Goal: Task Accomplishment & Management: Use online tool/utility

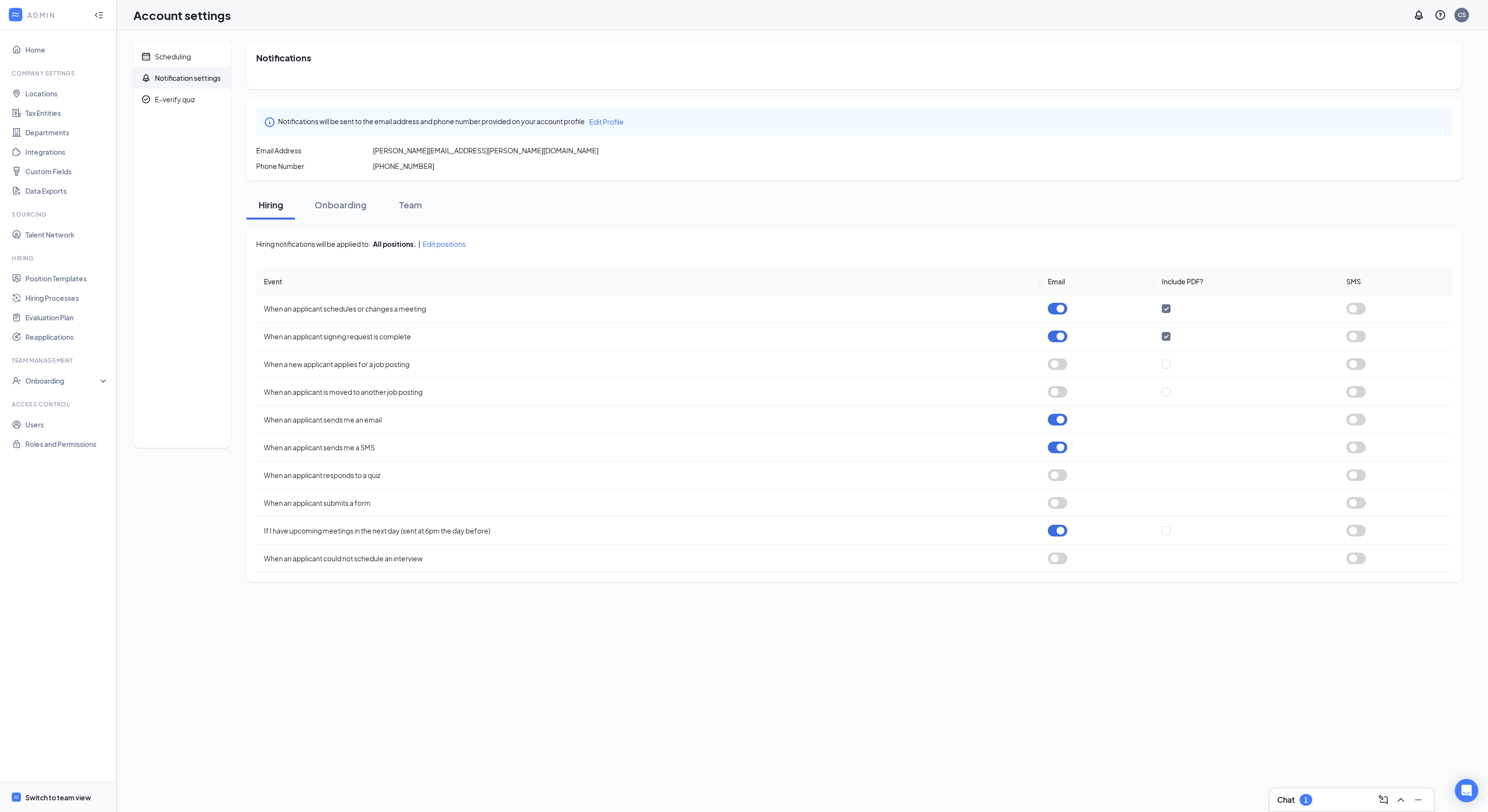
click at [68, 784] on div "Switch to team view" at bounding box center [58, 797] width 66 height 10
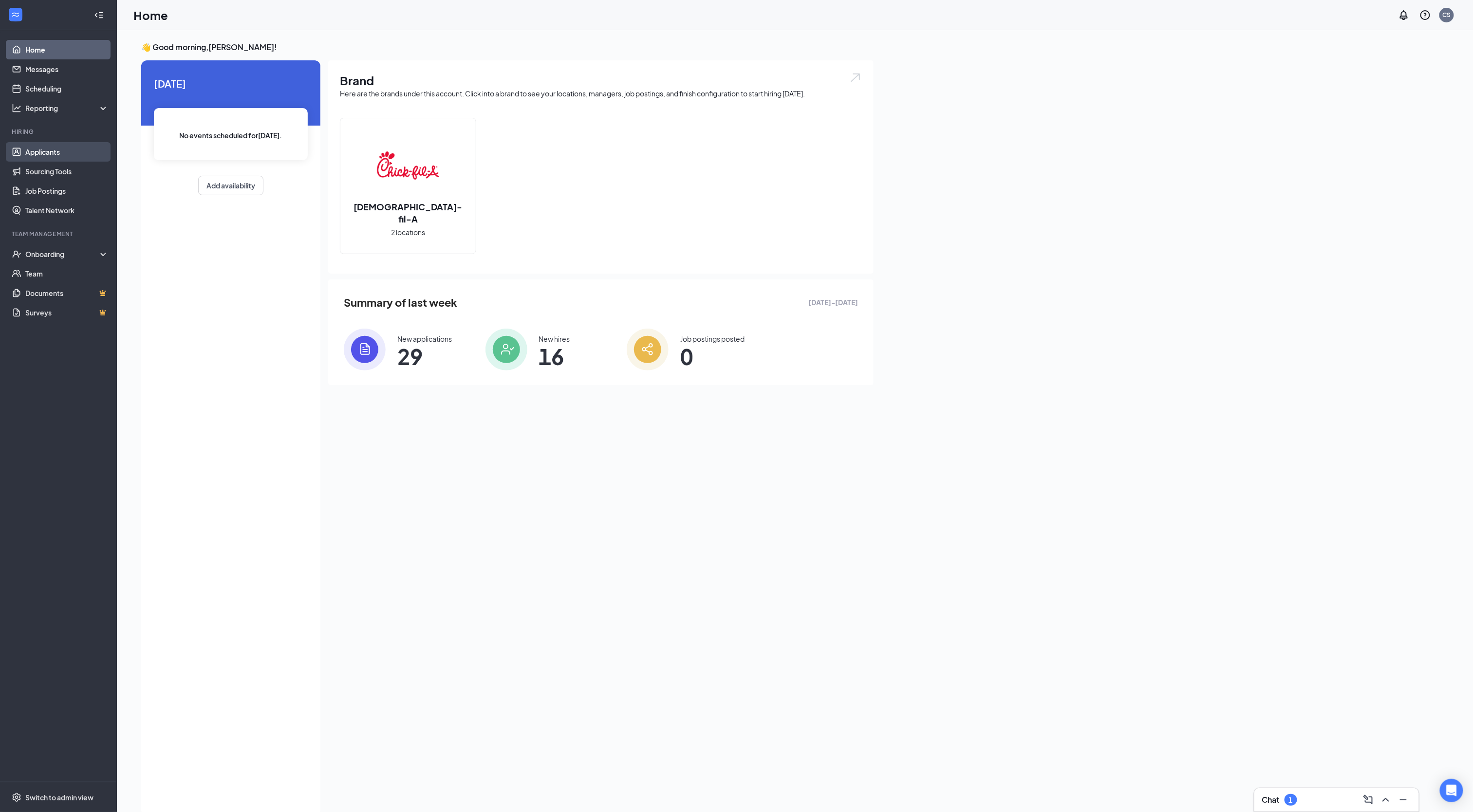
click at [94, 150] on link "Applicants" at bounding box center [67, 152] width 83 height 20
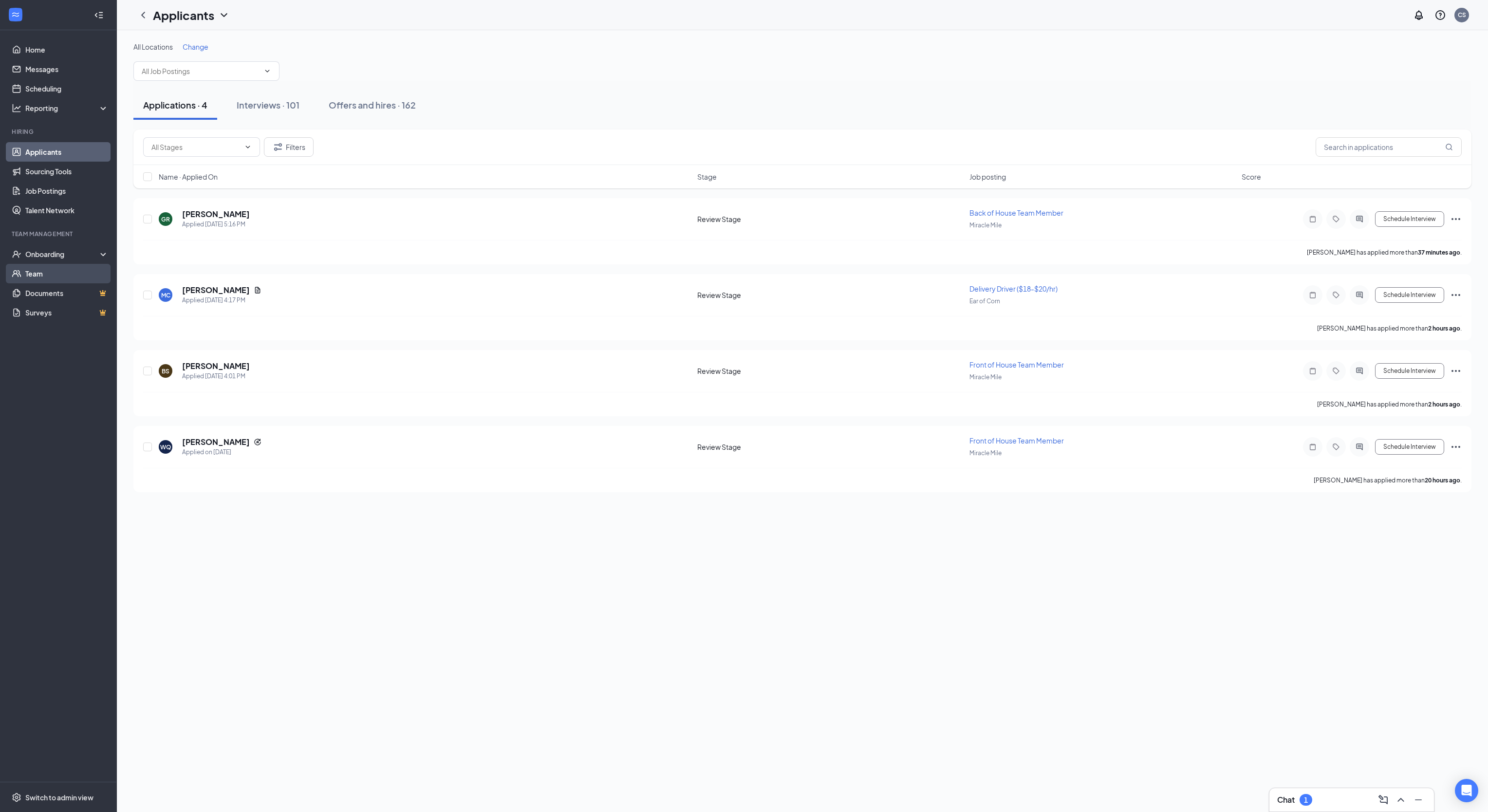
click at [61, 273] on link "Team" at bounding box center [67, 274] width 83 height 20
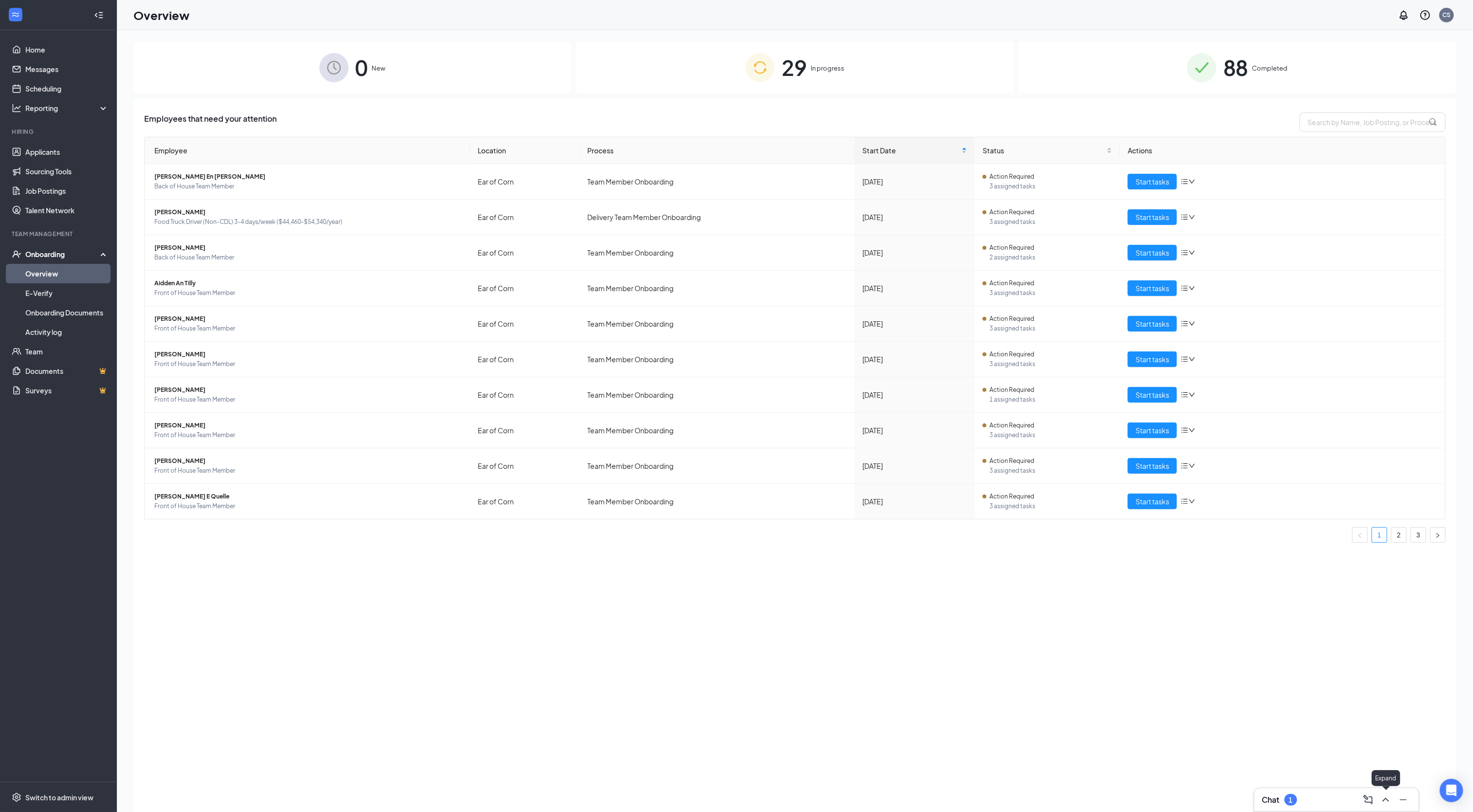
click at [1389, 802] on icon "ChevronUp" at bounding box center [1386, 800] width 12 height 12
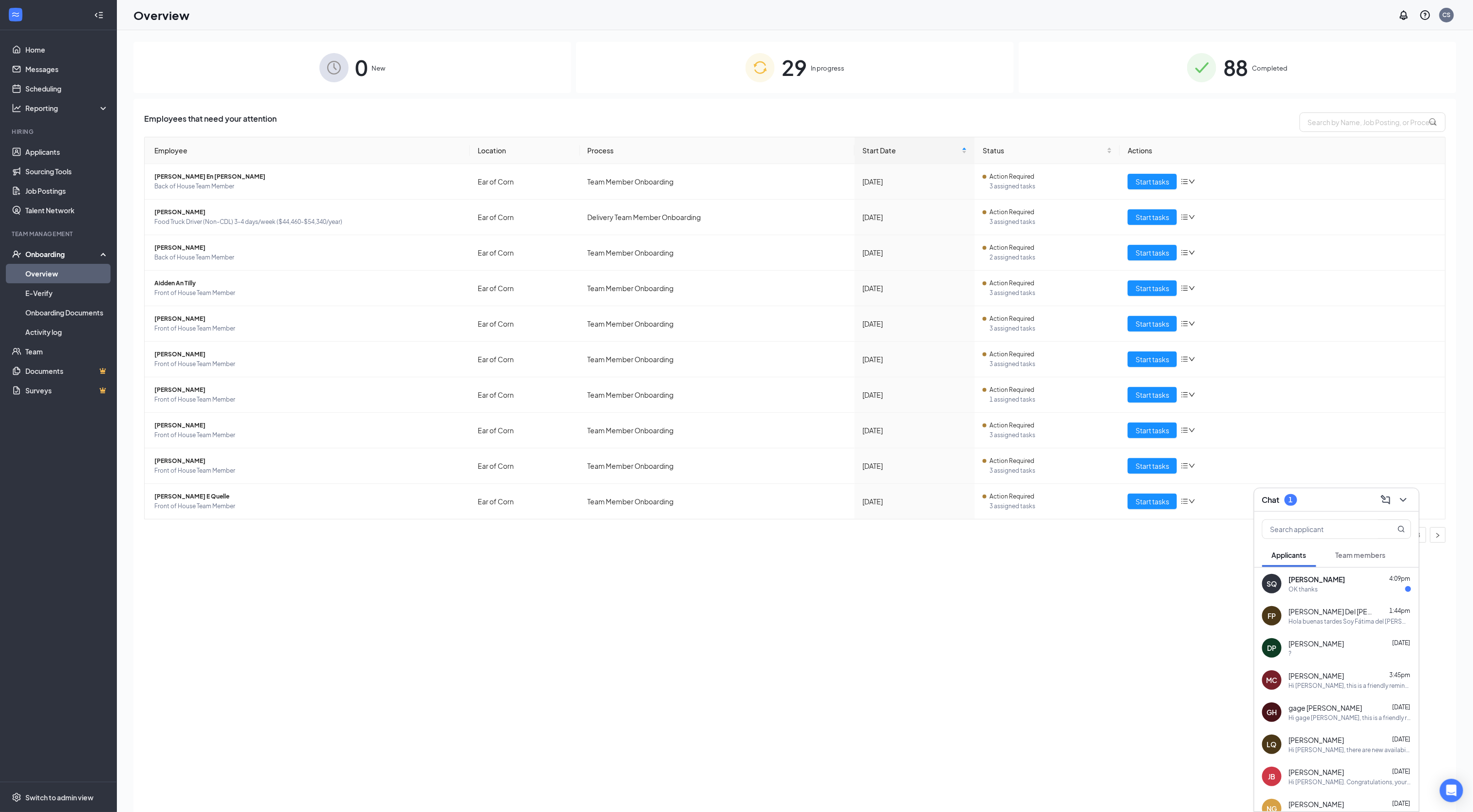
click at [1342, 589] on div "OK thanks" at bounding box center [1350, 589] width 122 height 8
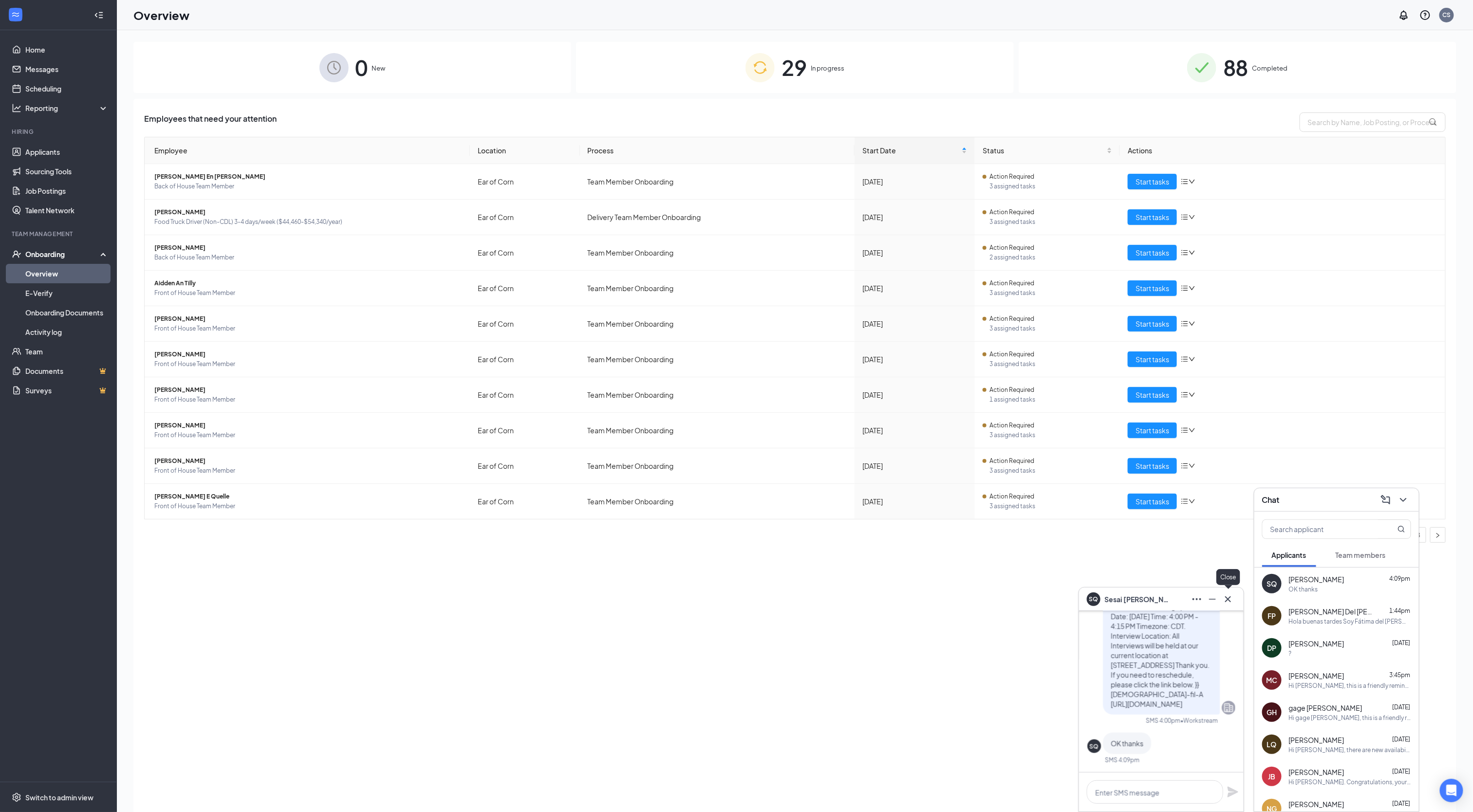
click at [1235, 598] on button at bounding box center [1228, 599] width 16 height 16
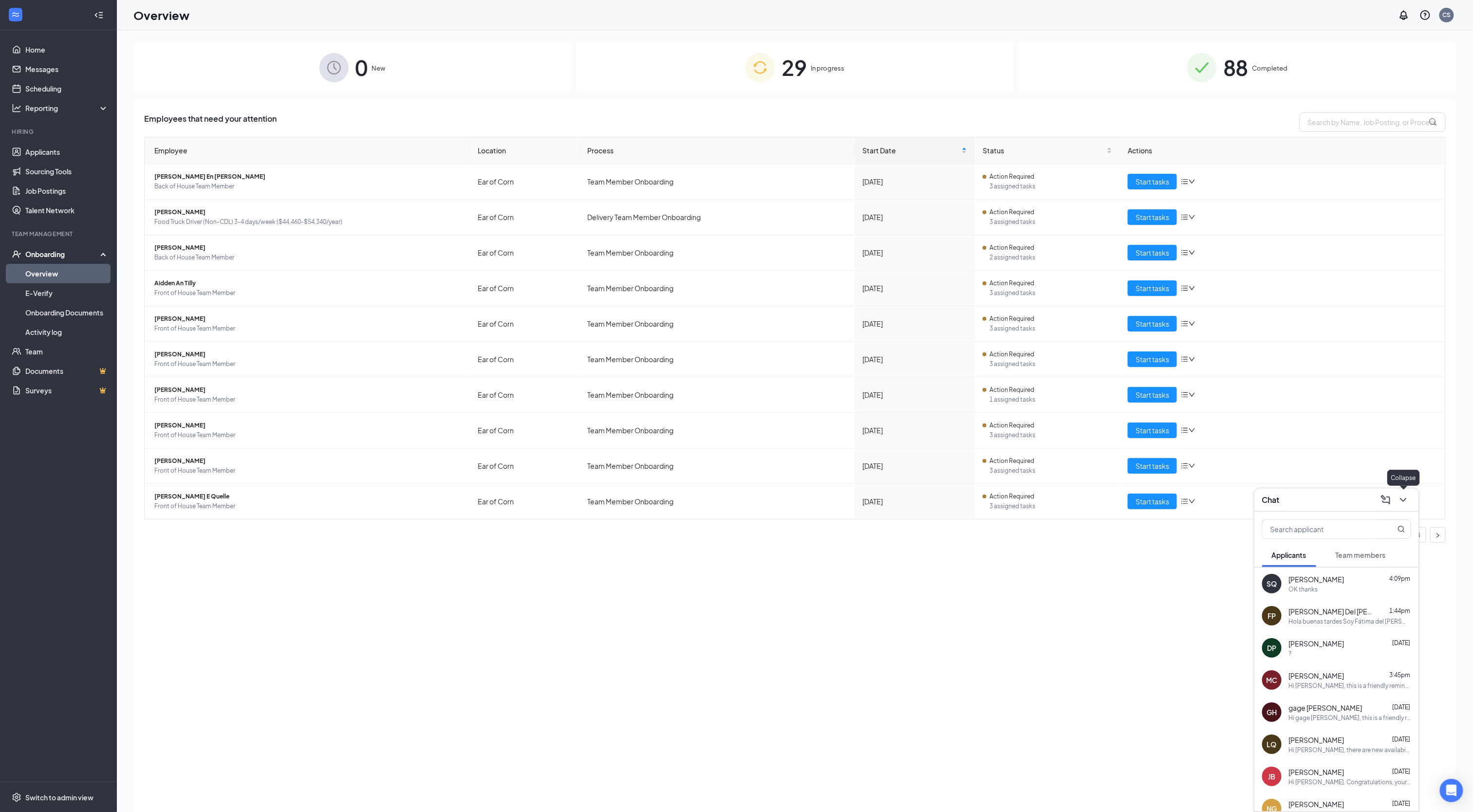
click at [1404, 494] on icon "ChevronDown" at bounding box center [1403, 500] width 12 height 12
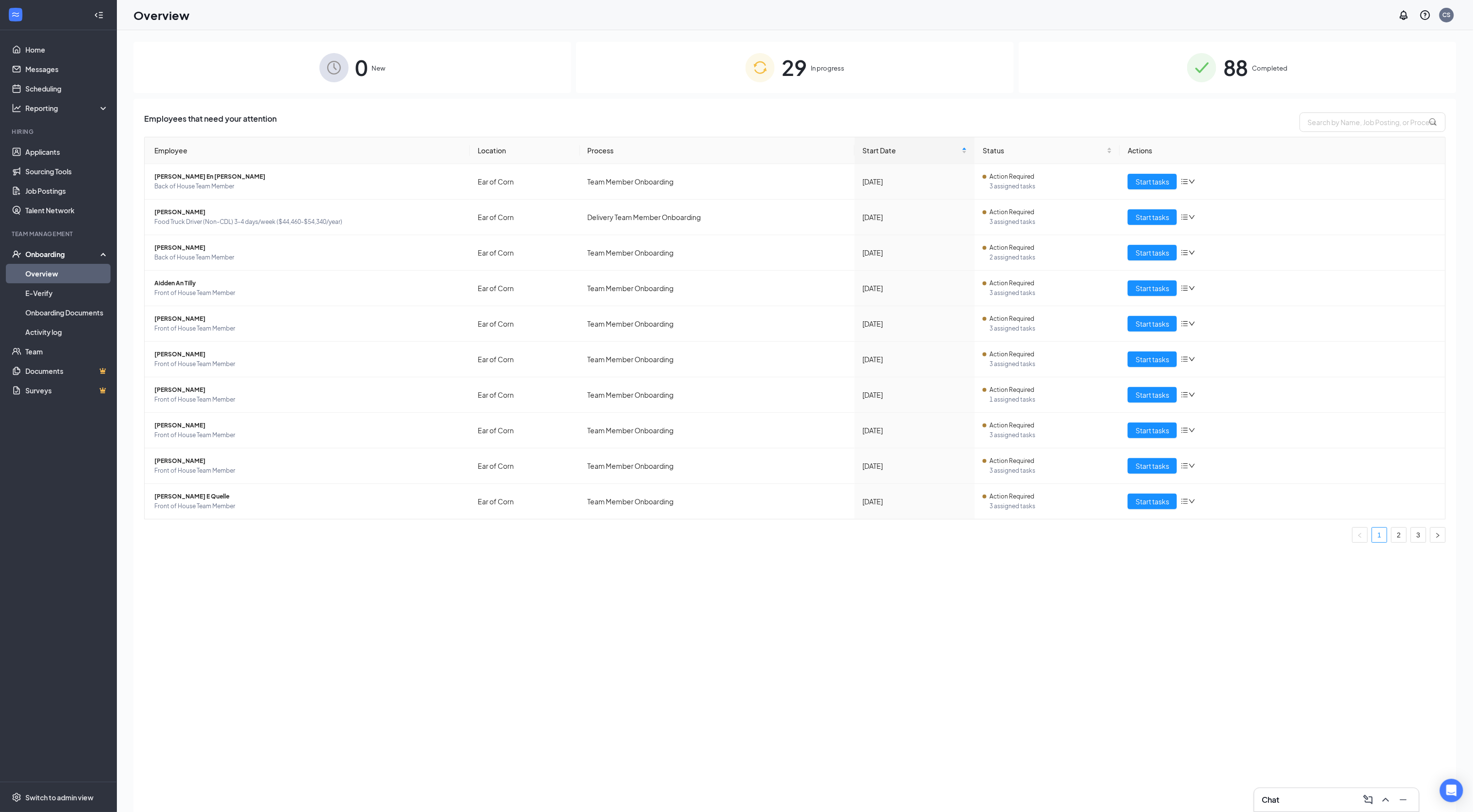
click at [50, 247] on div "Onboarding" at bounding box center [58, 254] width 117 height 20
click at [51, 272] on link "Overview" at bounding box center [67, 274] width 83 height 20
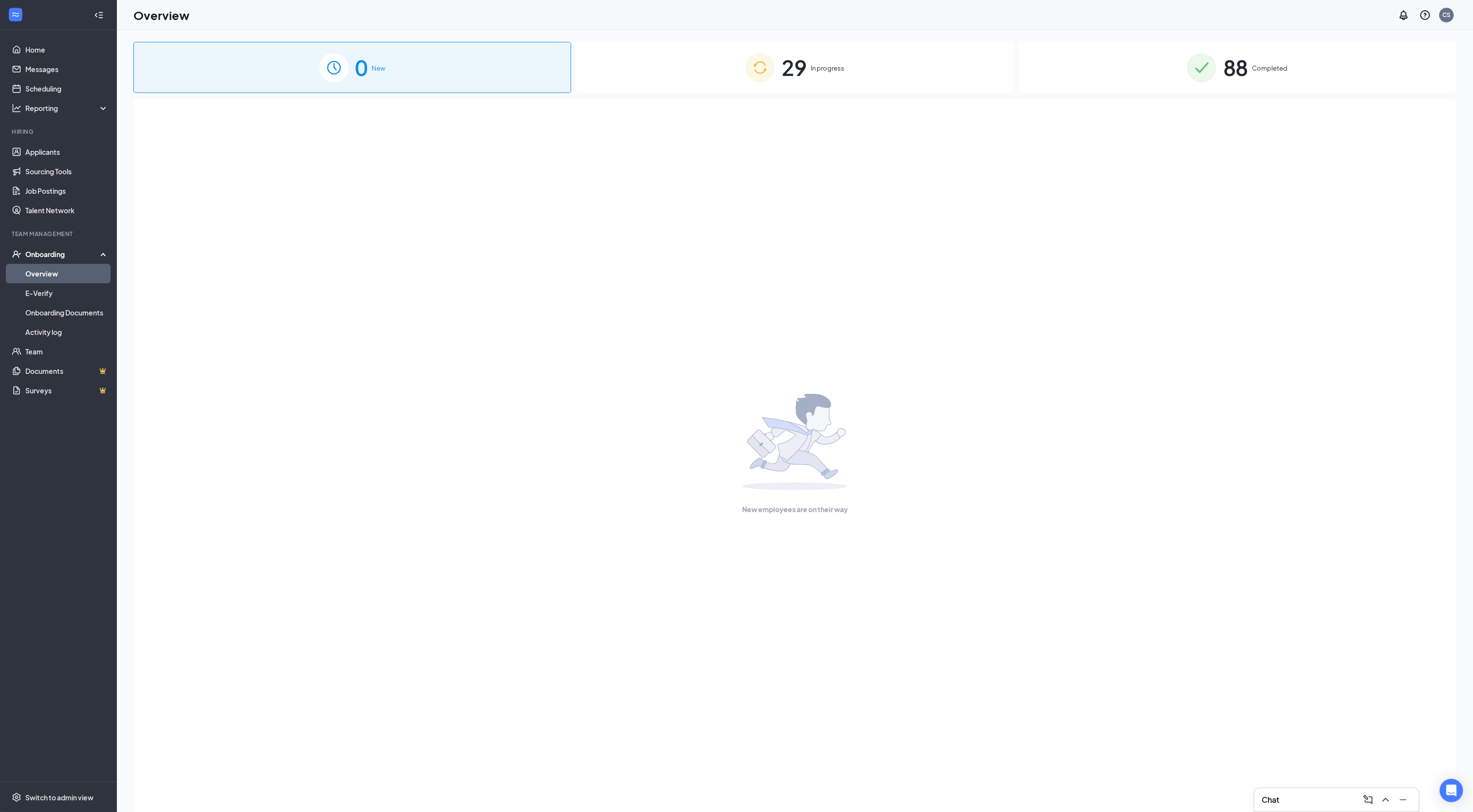
click at [825, 67] on span "In progress" at bounding box center [827, 68] width 34 height 10
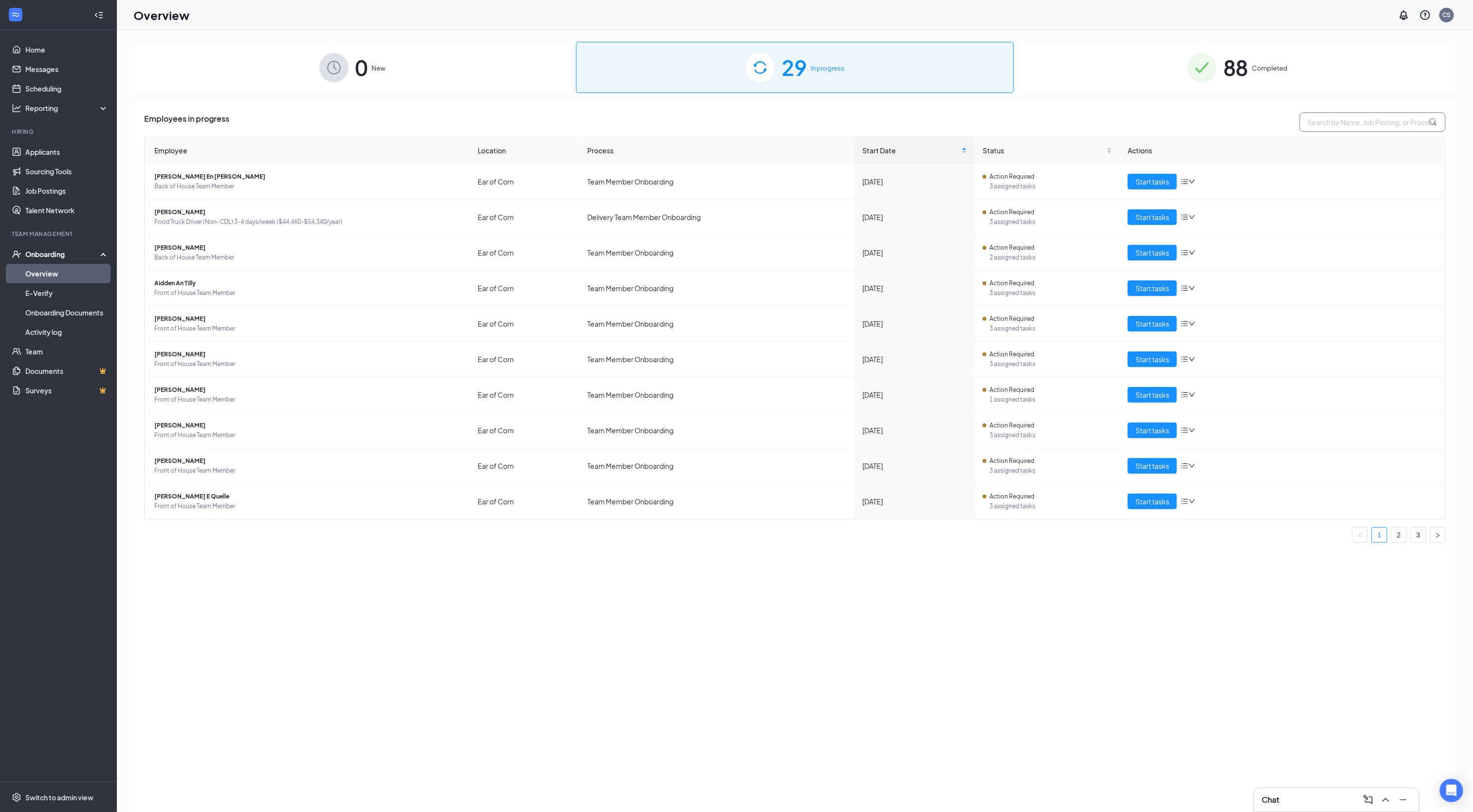
click at [1322, 122] on input "text" at bounding box center [1372, 122] width 146 height 20
type input "[PERSON_NAME]"
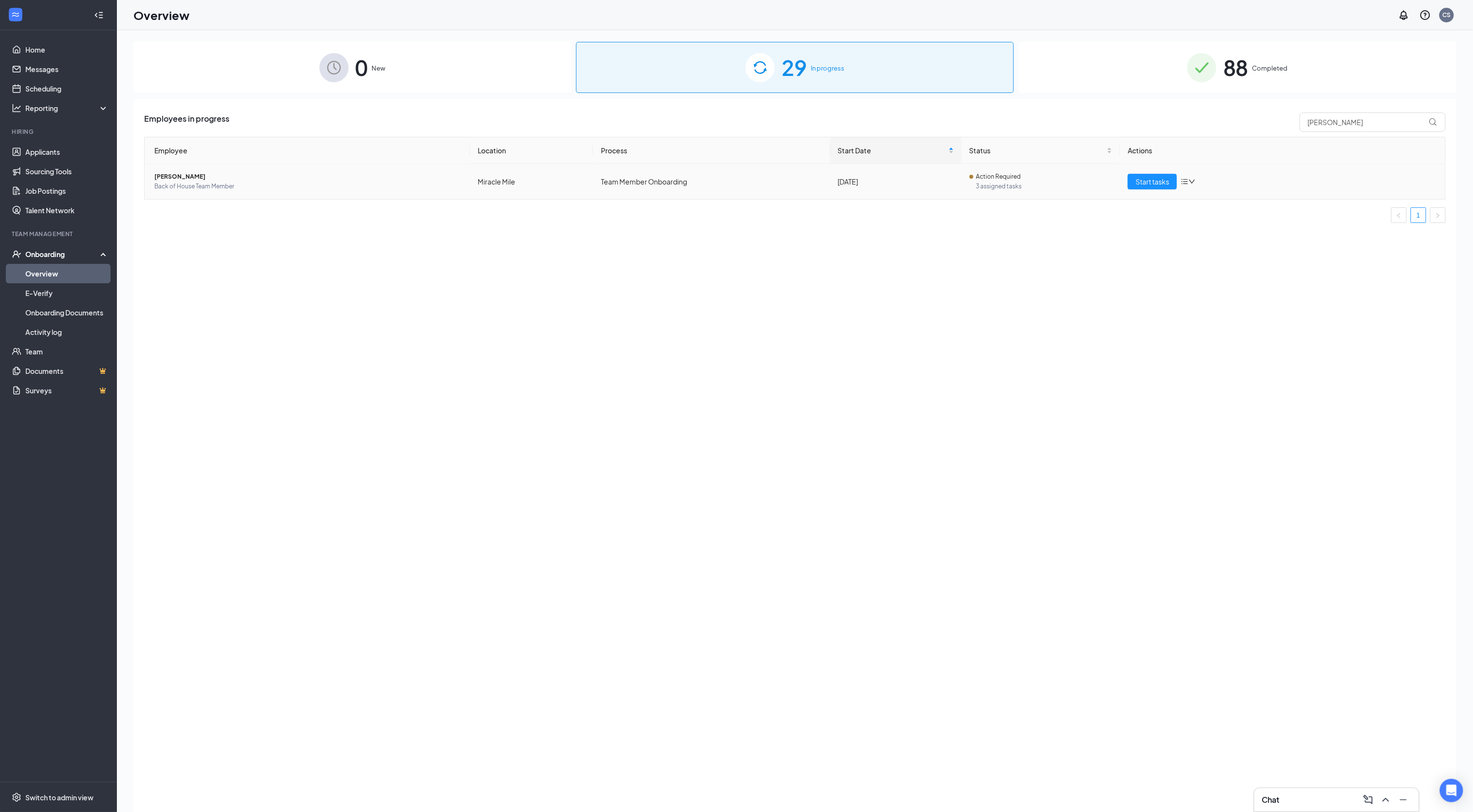
click at [183, 173] on span "[PERSON_NAME]" at bounding box center [308, 177] width 308 height 10
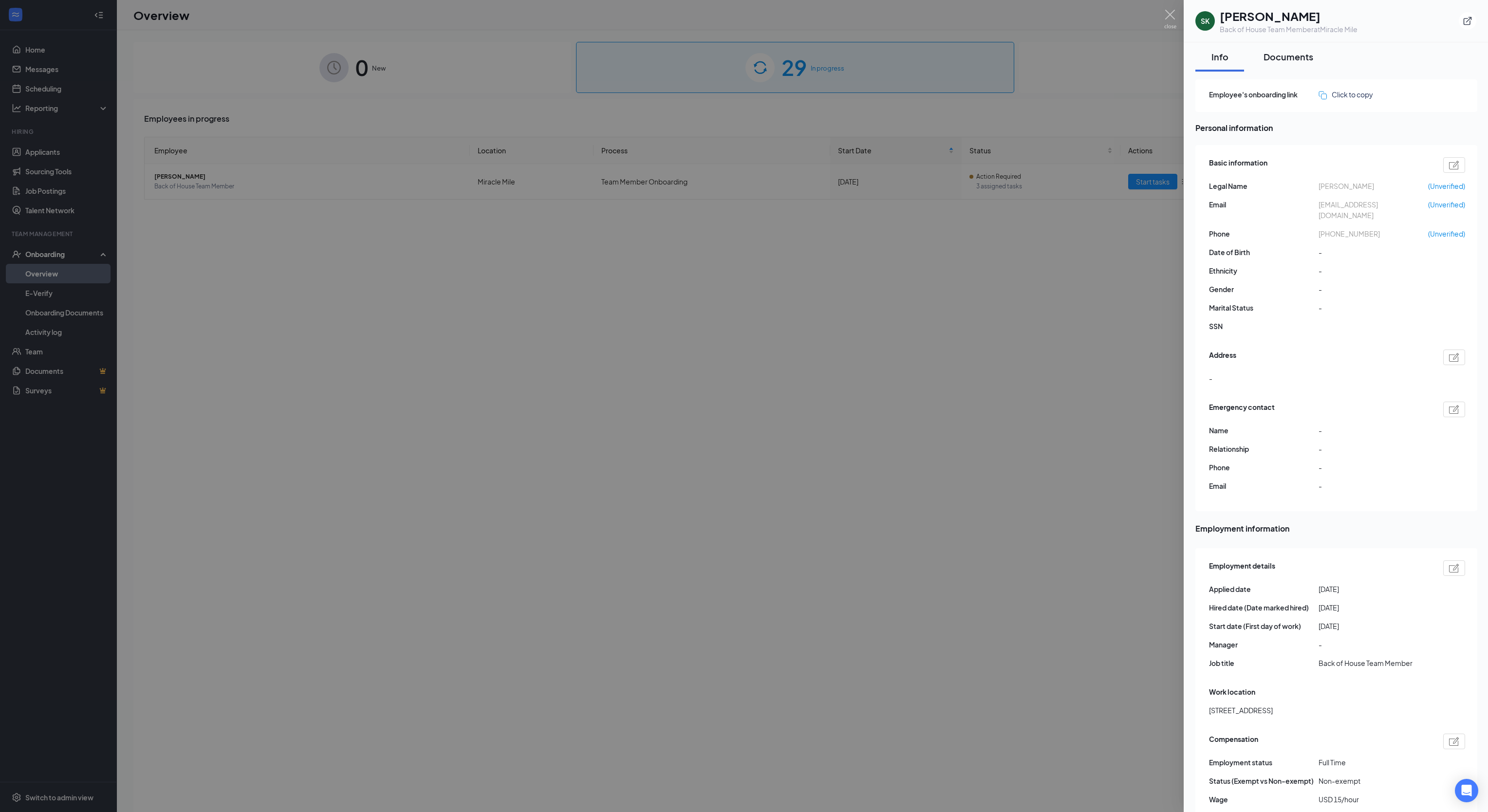
click at [1283, 53] on div "Documents" at bounding box center [1288, 57] width 50 height 12
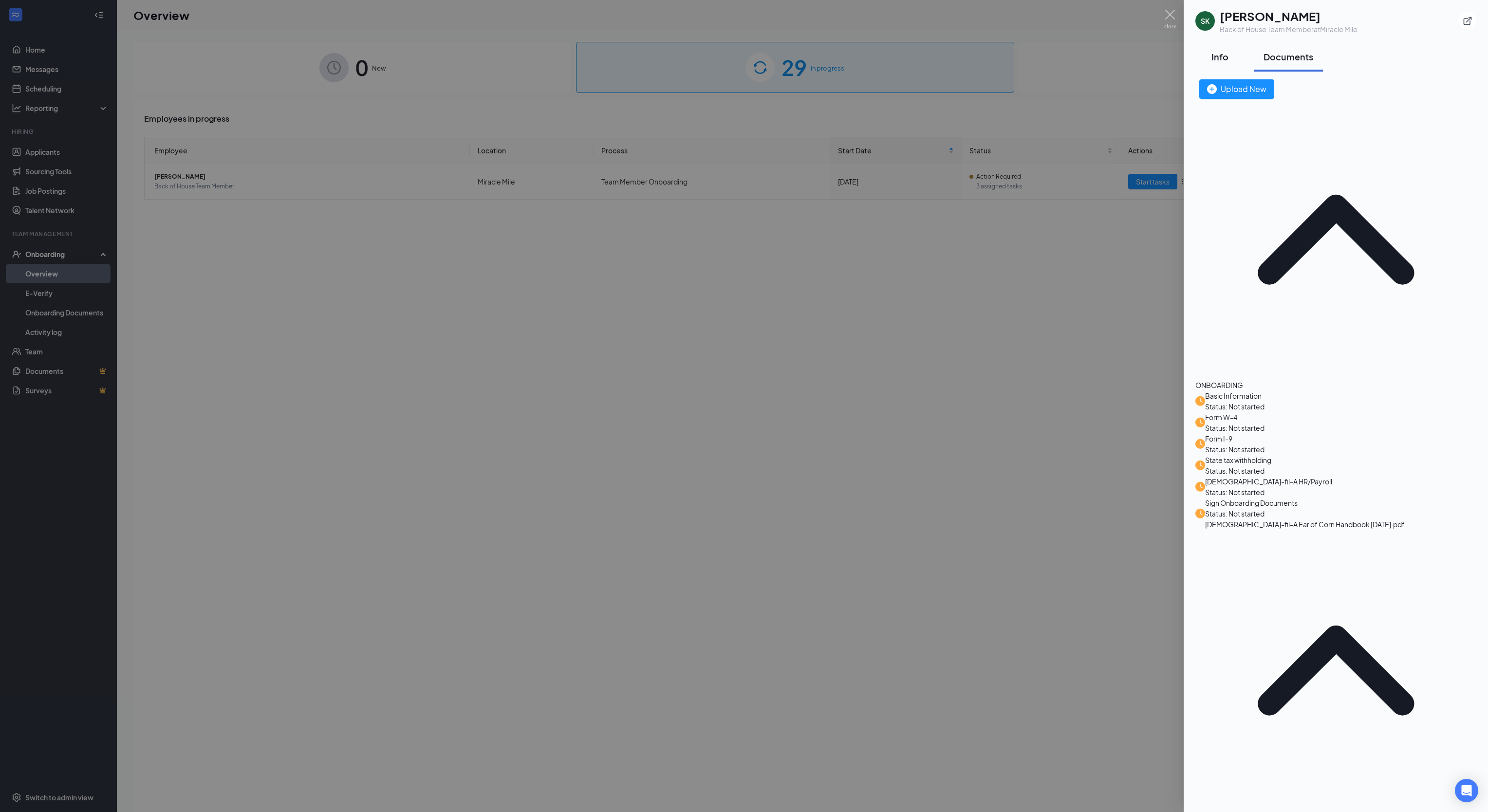
click at [1222, 58] on div "Info" at bounding box center [1219, 57] width 29 height 12
